Goal: Information Seeking & Learning: Find specific fact

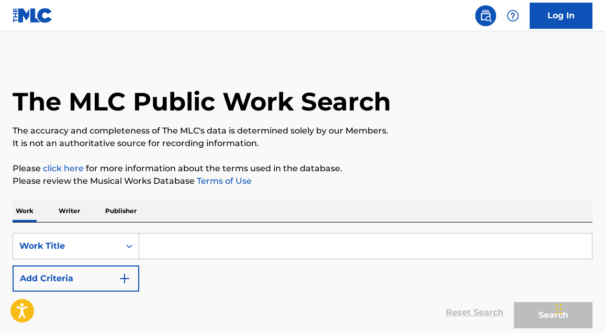
click at [163, 244] on input "Search Form" at bounding box center [365, 245] width 453 height 25
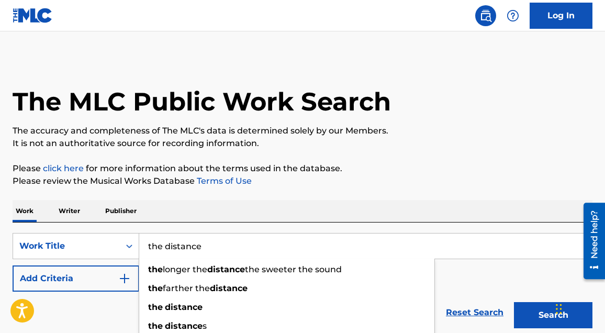
type input "the distance"
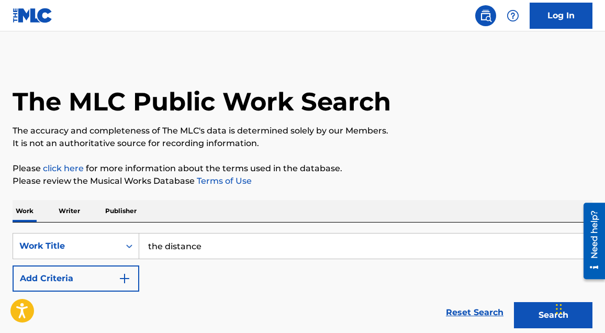
click at [122, 284] on img "Search Form" at bounding box center [124, 278] width 13 height 13
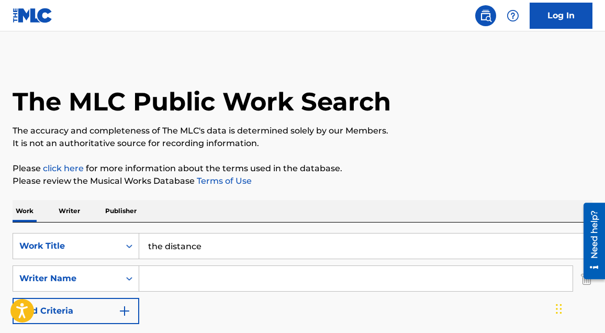
click at [170, 278] on input "Search Form" at bounding box center [355, 278] width 433 height 25
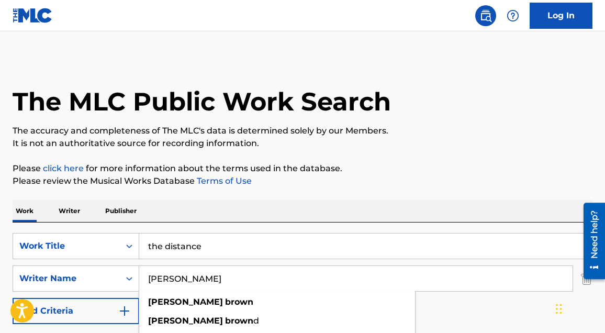
type input "[PERSON_NAME]"
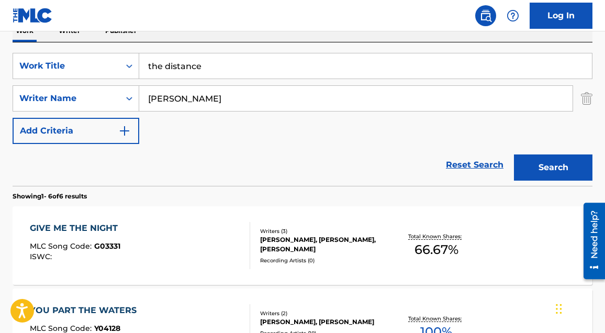
scroll to position [180, 0]
click at [509, 175] on div "Search" at bounding box center [551, 164] width 84 height 42
click at [546, 166] on button "Search" at bounding box center [553, 167] width 78 height 26
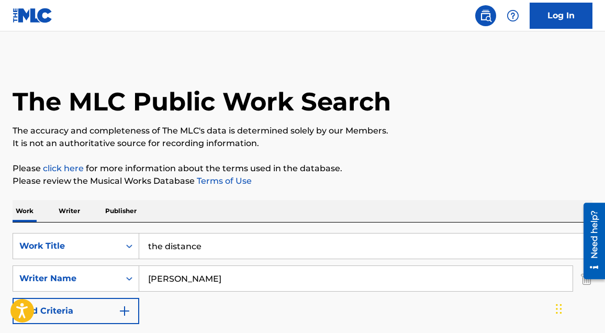
scroll to position [1, 0]
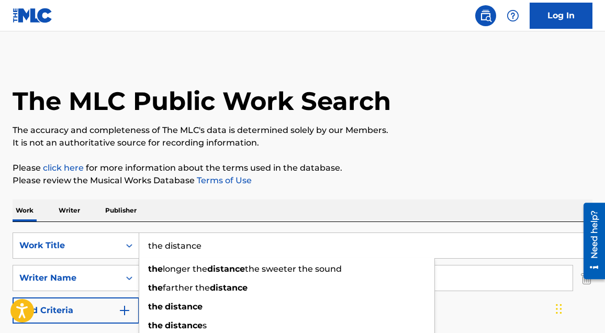
drag, startPoint x: 211, startPoint y: 246, endPoint x: 143, endPoint y: 242, distance: 68.2
click at [143, 242] on input "the distance" at bounding box center [365, 245] width 453 height 25
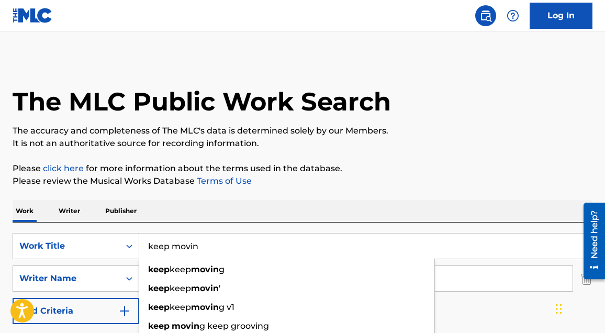
type input "keep movin"
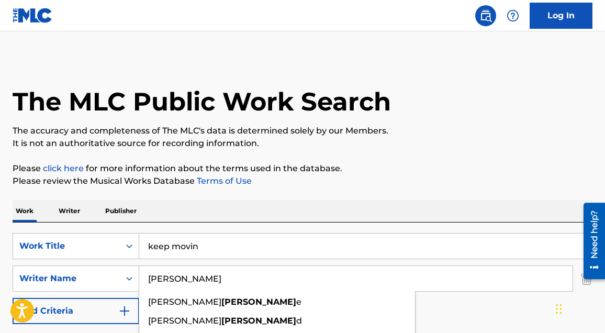
type input "[PERSON_NAME]"
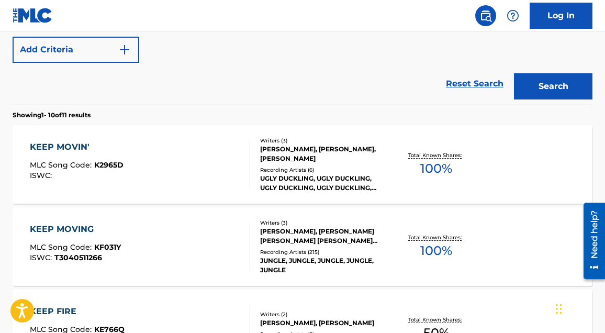
scroll to position [270, 0]
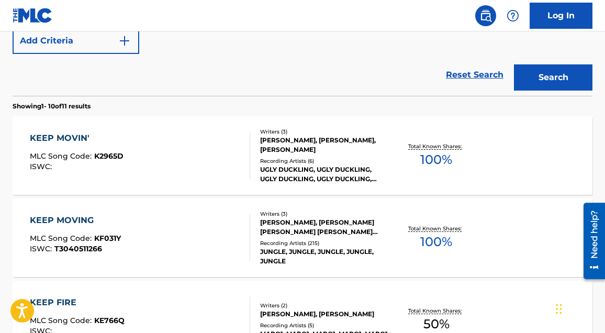
click at [186, 243] on div "KEEP MOVING MLC Song Code : KF031Y ISWC : T3040511266" at bounding box center [140, 237] width 220 height 47
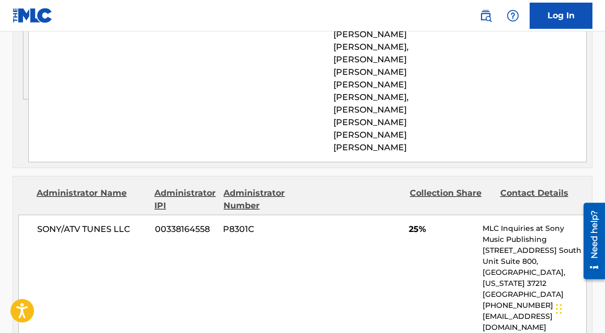
scroll to position [929, 0]
